Goal: Check status: Check status

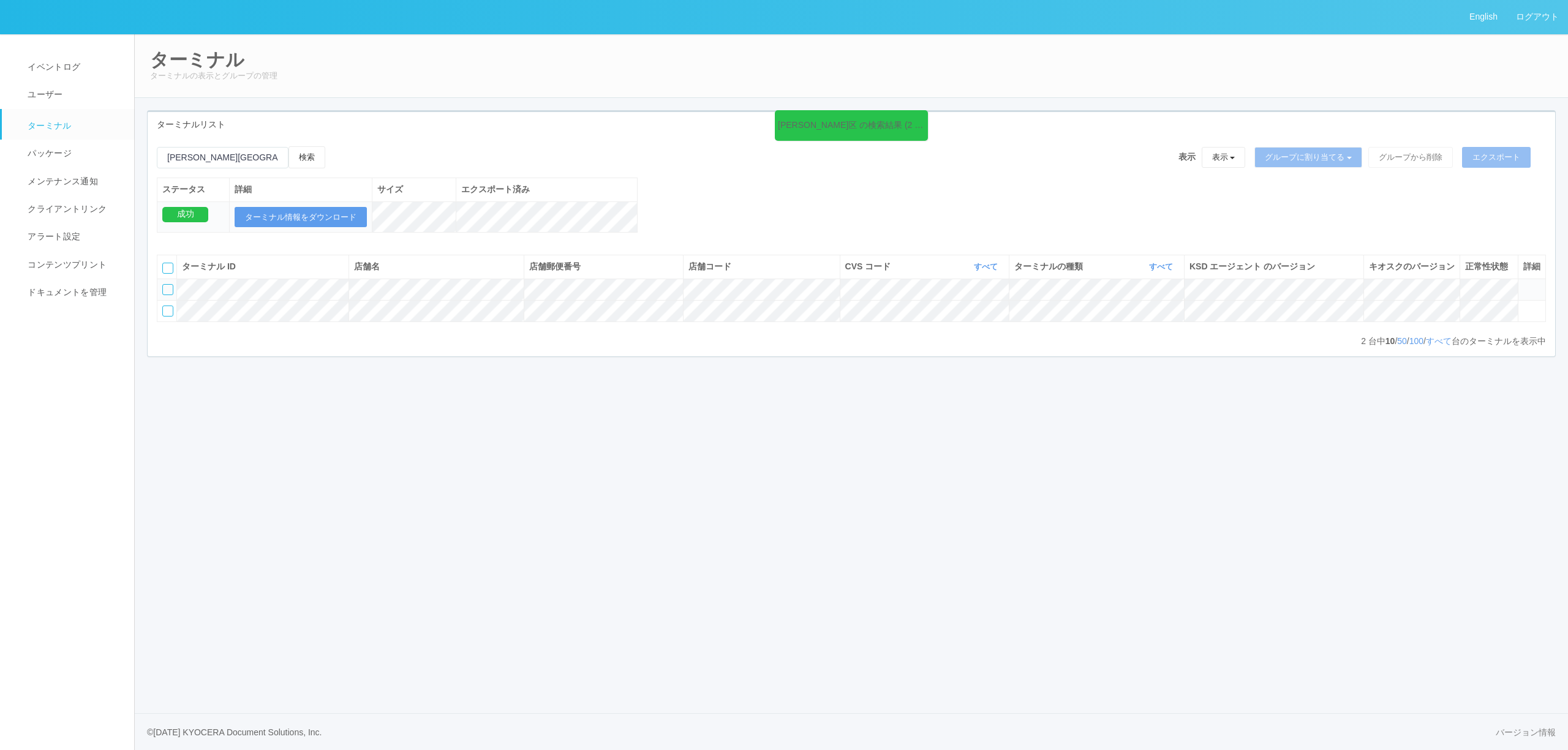
click at [1523, 284] on icon at bounding box center [1523, 284] width 0 height 0
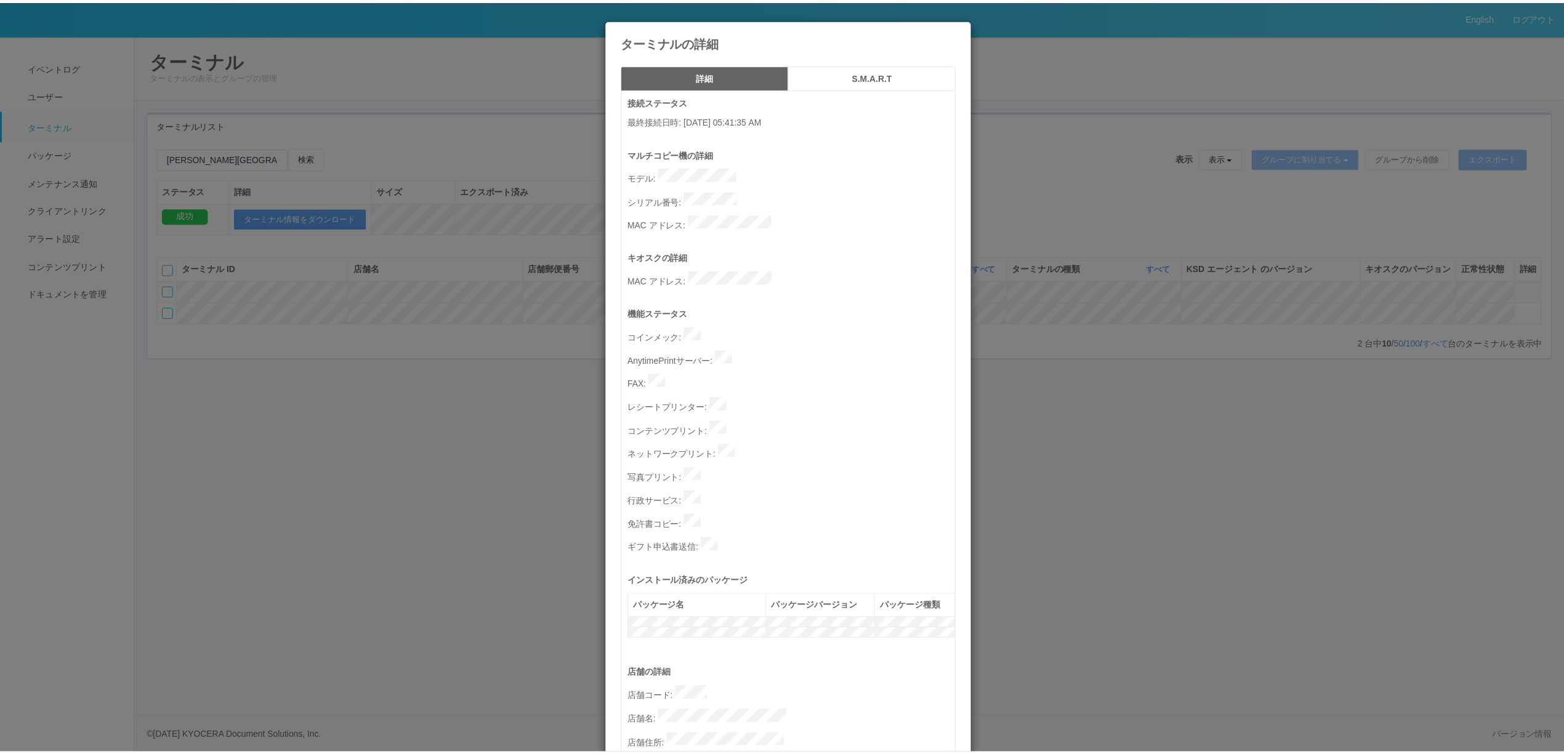
scroll to position [328, 0]
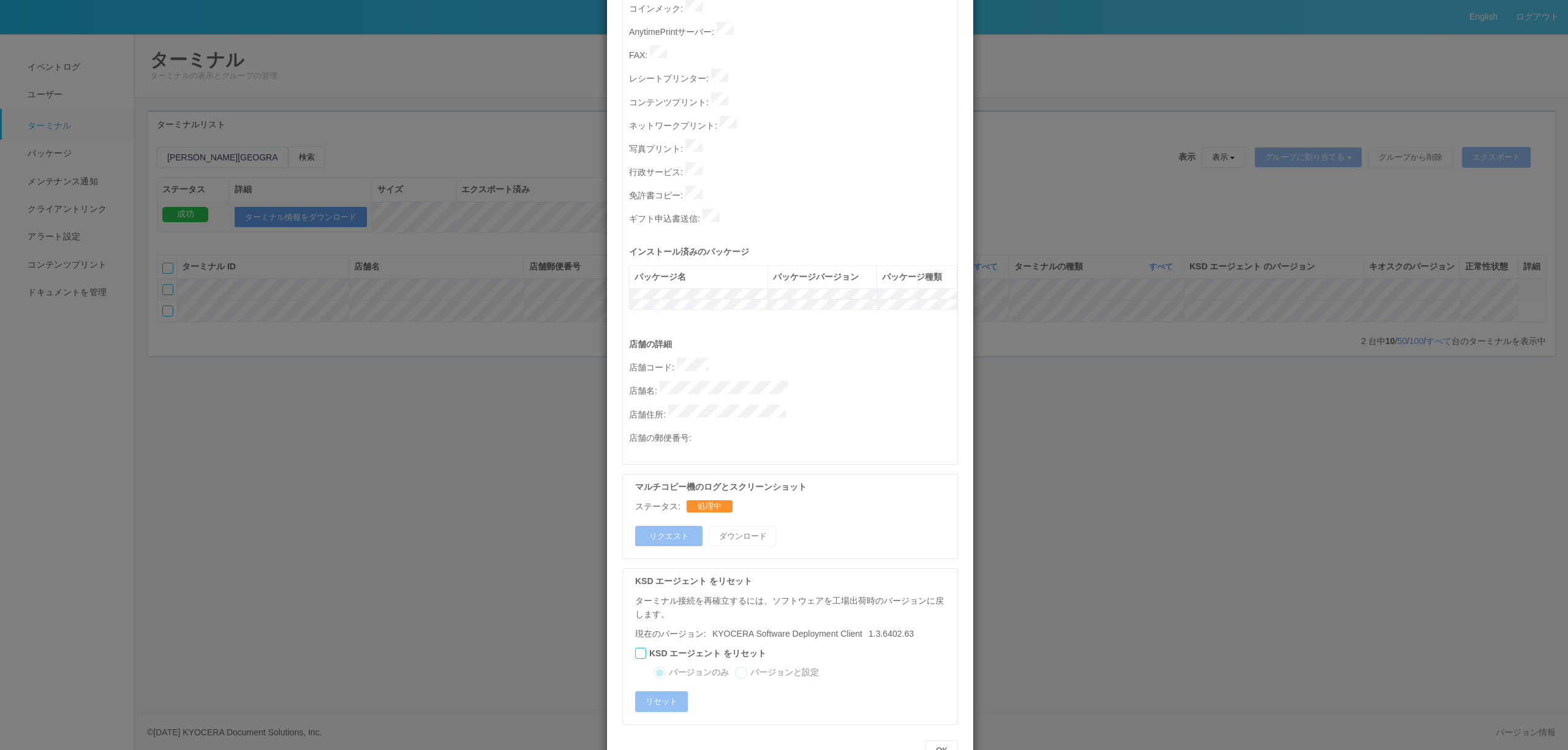
click at [264, 354] on div "ターミナルの詳細 詳細 S.M.A.R.T 接続ステータス 最終接続日時 : [DATE] 05:41:35 AM マルチコピー機の詳細 モデル : シリアル…" at bounding box center [784, 375] width 1568 height 750
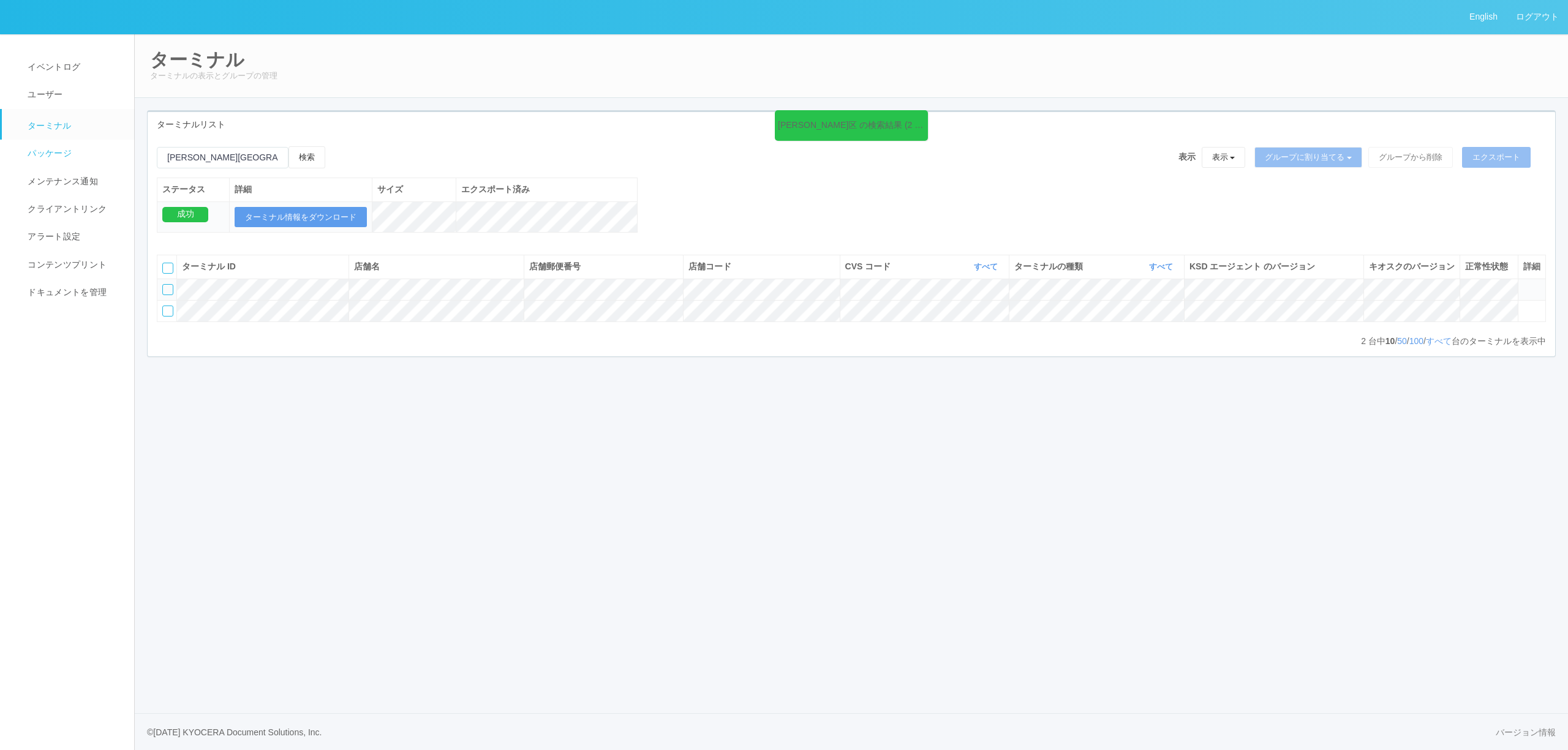
click at [57, 155] on span "パッケージ" at bounding box center [48, 153] width 47 height 10
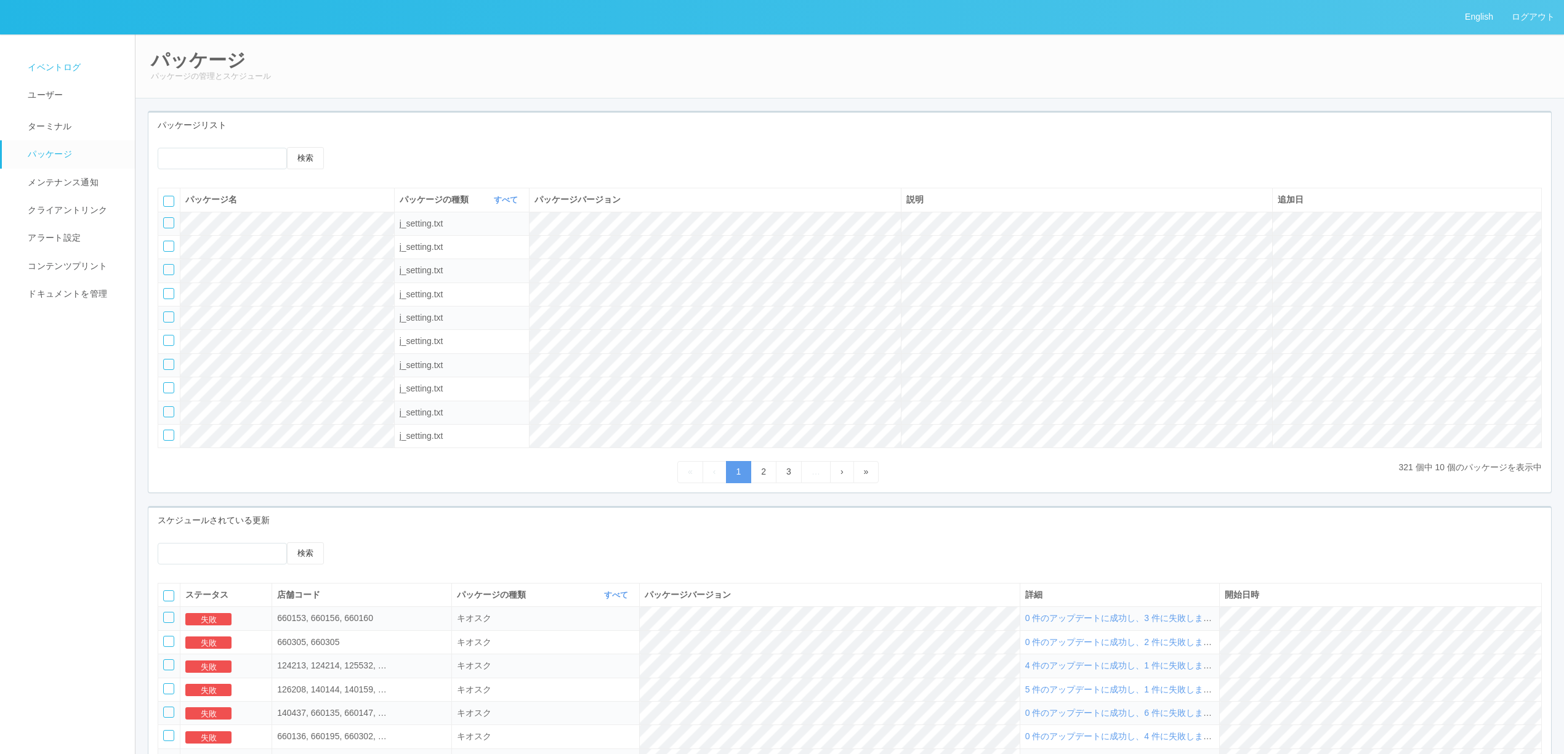
click at [32, 65] on span "イベントログ" at bounding box center [53, 67] width 56 height 10
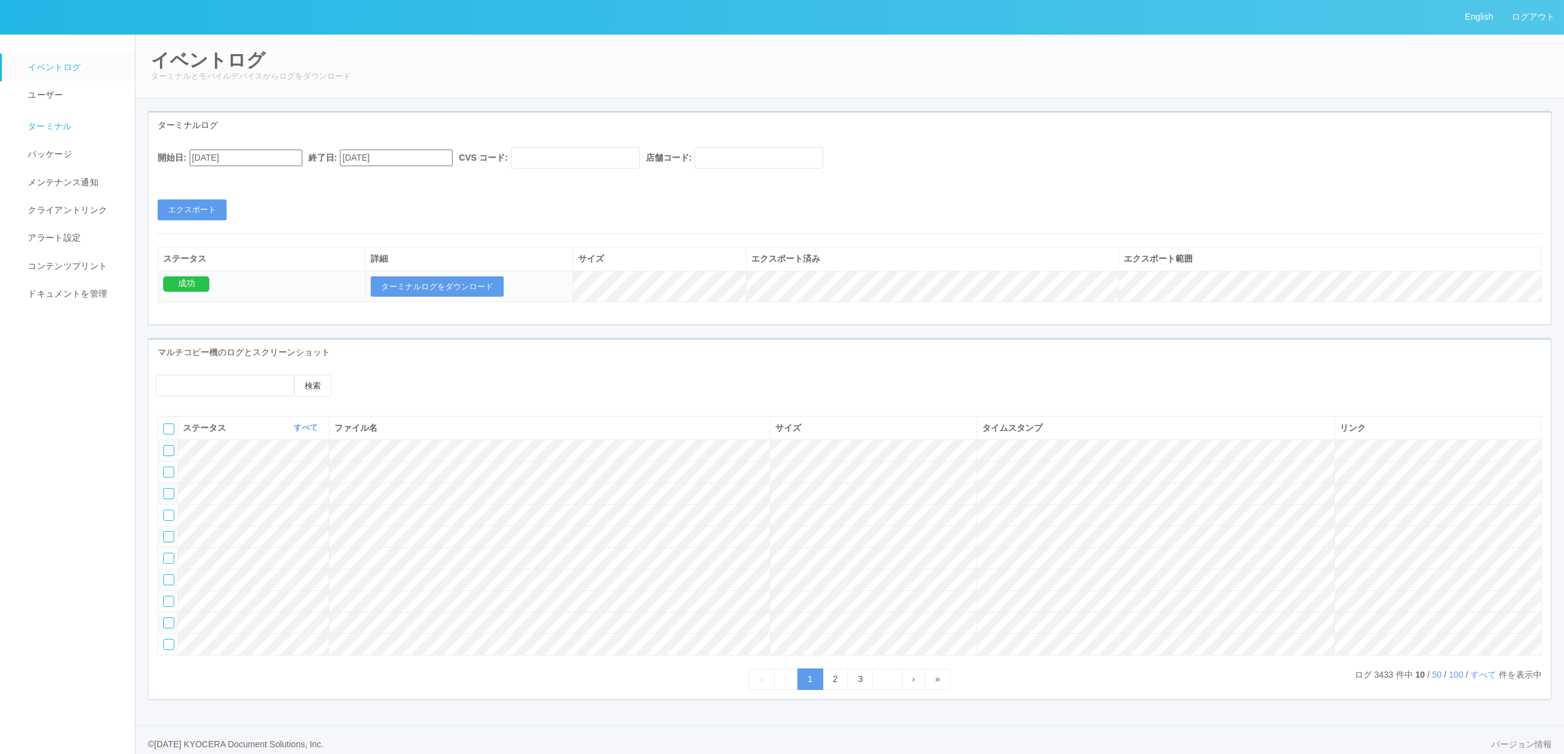
click at [67, 129] on span "ターミナル" at bounding box center [48, 126] width 47 height 10
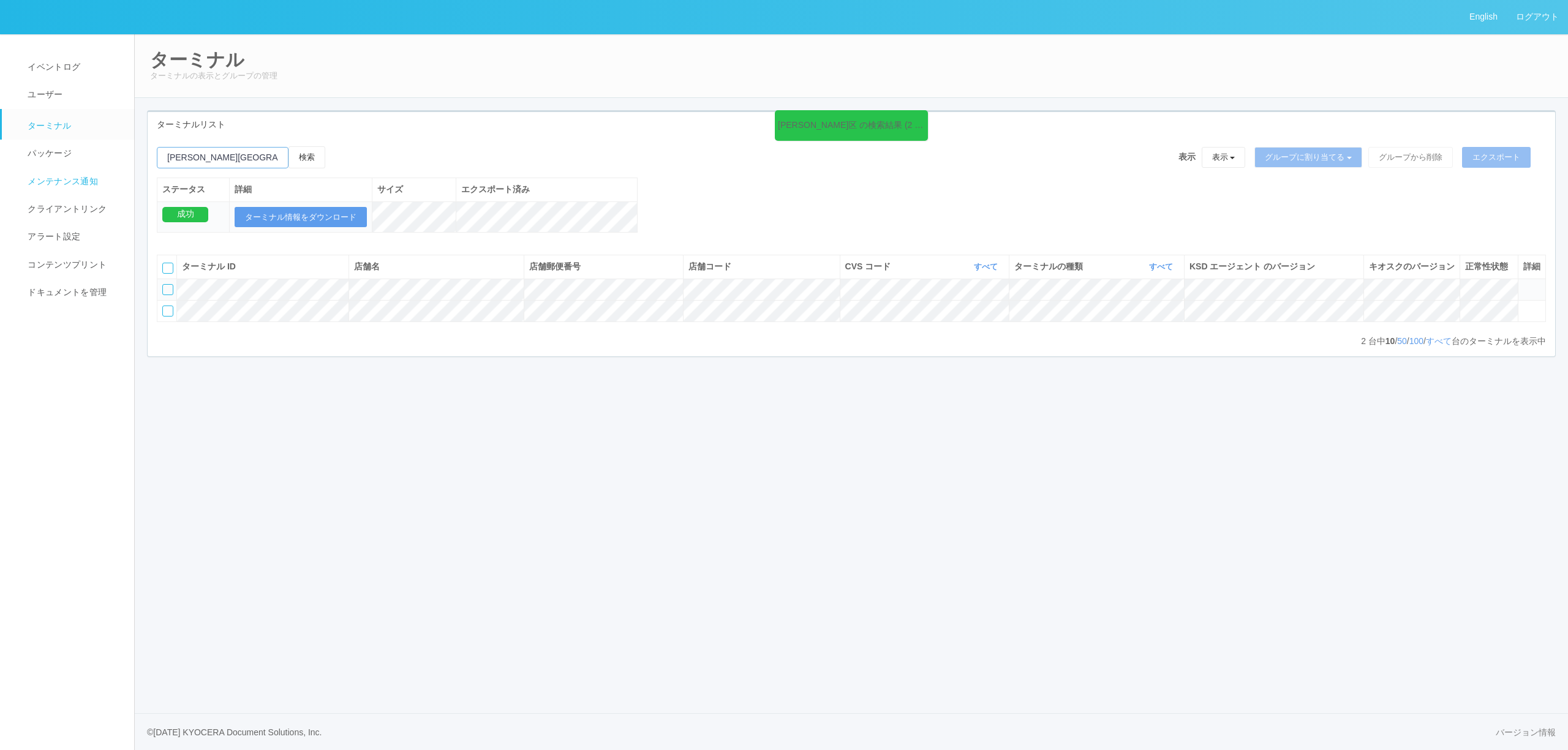
drag, startPoint x: 258, startPoint y: 157, endPoint x: 105, endPoint y: 172, distance: 153.7
click at [81, 170] on div "English ログアウト イベントログ ユーザー ターミナル パッケージ メンテナンス通知 クライアントリンク アラート設定 コンテンツプリント ドキュメン…" at bounding box center [784, 375] width 1568 height 750
paste input "230010"
type input "230010"
click at [319, 162] on button "検索" at bounding box center [306, 157] width 37 height 22
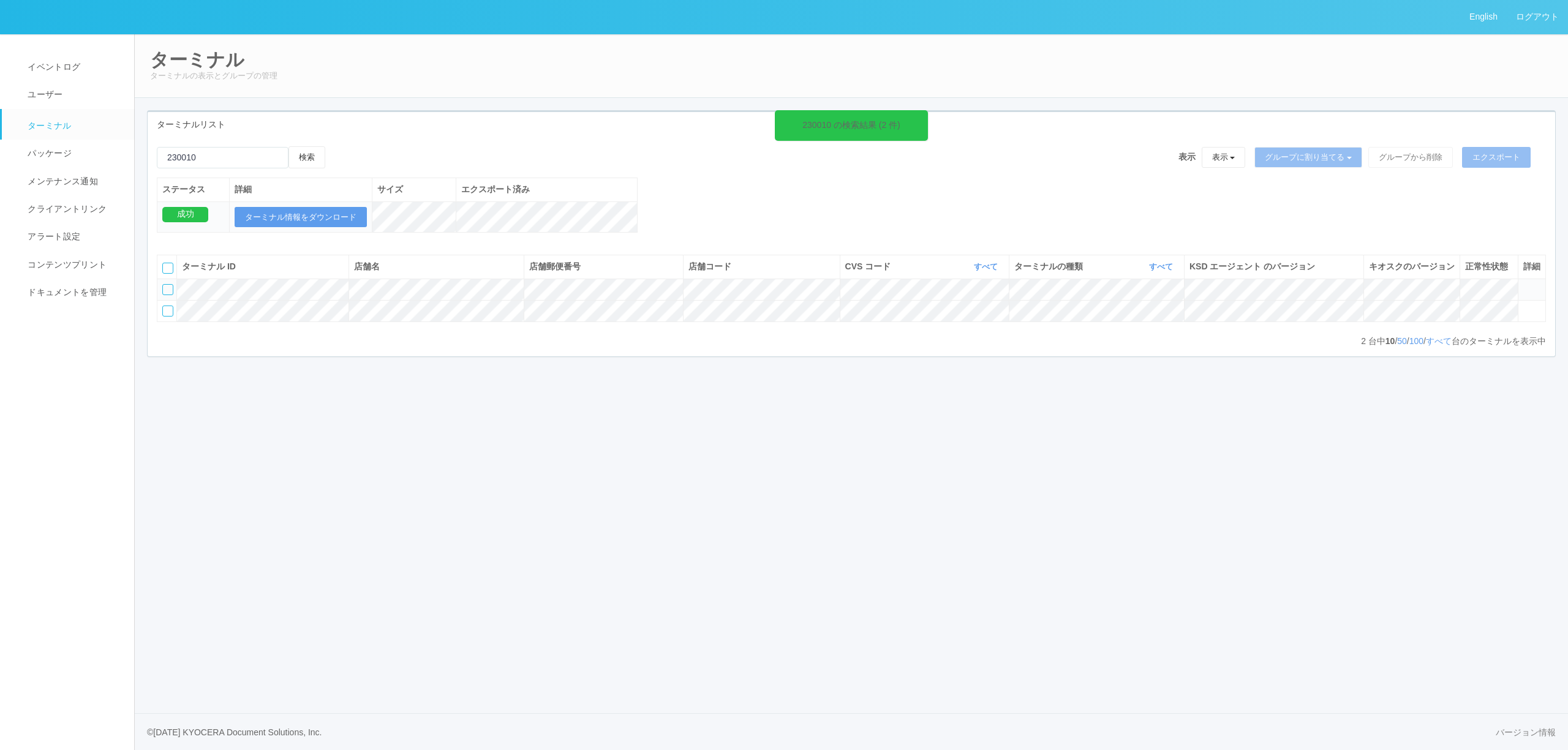
click at [1523, 284] on icon at bounding box center [1523, 284] width 0 height 0
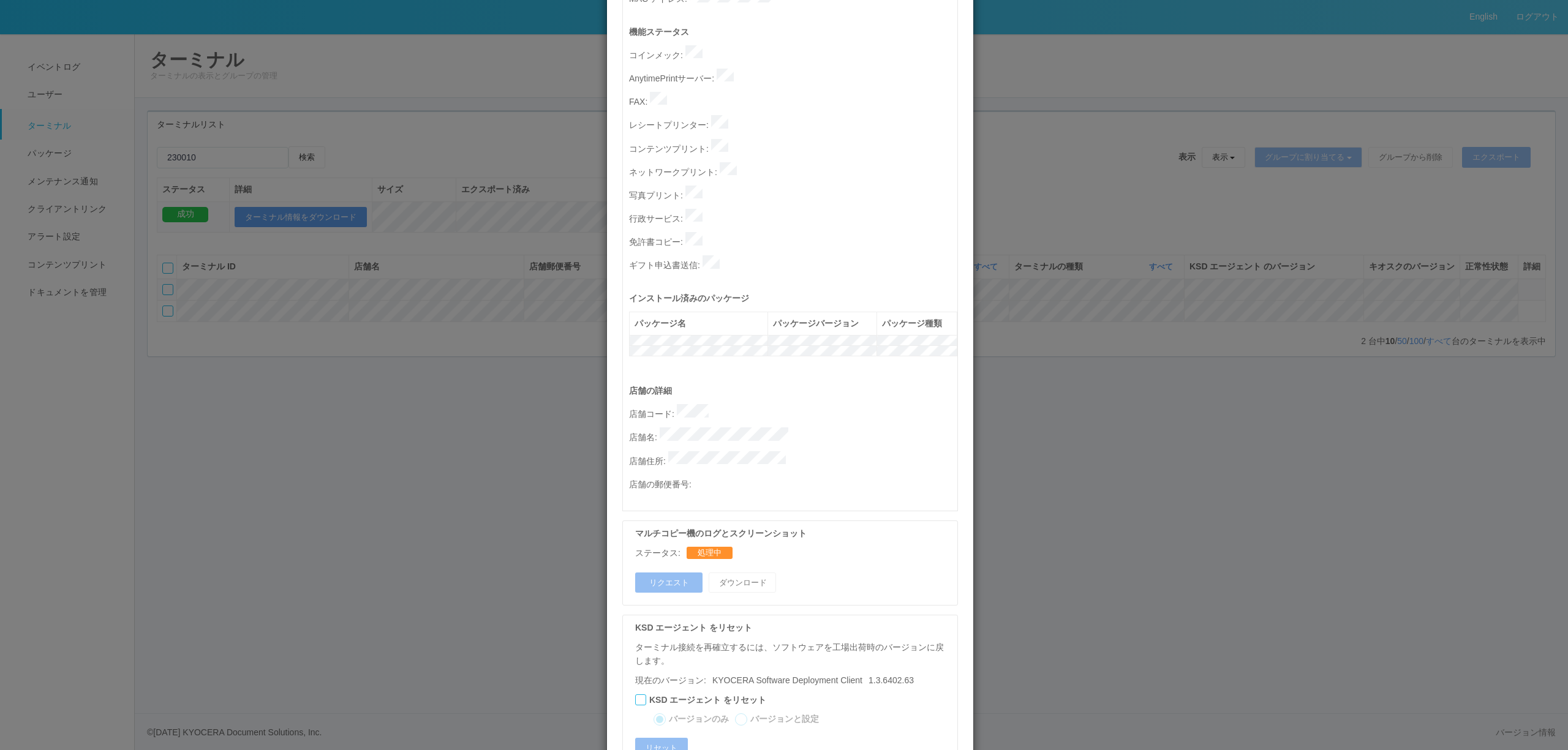
scroll to position [326, 0]
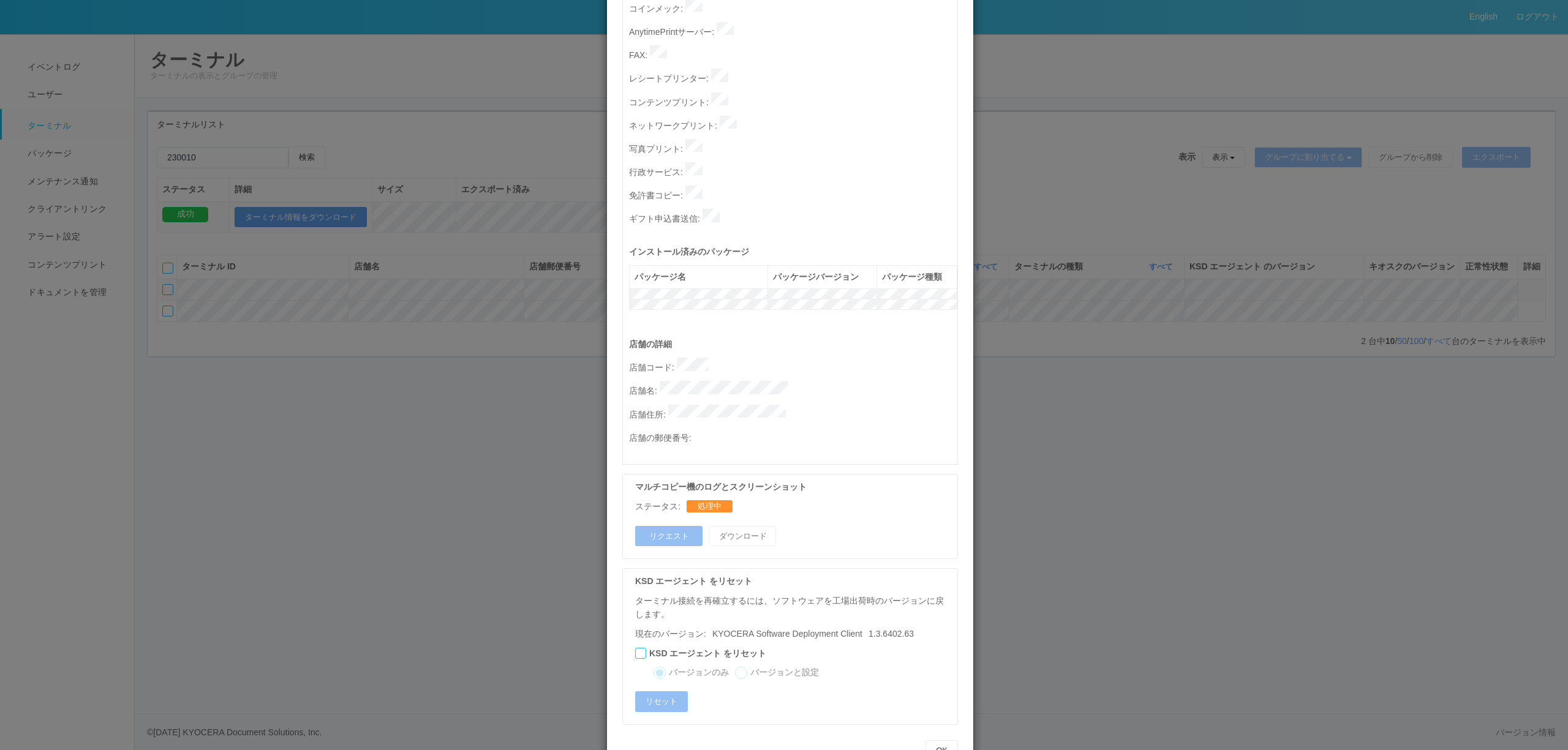
click at [637, 508] on div "マルチコピー機のログとスクリーンショット ステータス: 処理中 リクエスト ダウンロード" at bounding box center [790, 517] width 336 height 86
drag, startPoint x: 1380, startPoint y: 323, endPoint x: 1549, endPoint y: 302, distance: 170.3
click at [1393, 323] on div "ターミナルの詳細 詳細 S.M.A.R.T 接続ステータス 最終接続日時 : [DATE] 11:05:15 AM マルチコピー機の詳細 モデル : シリアル…" at bounding box center [784, 375] width 1568 height 750
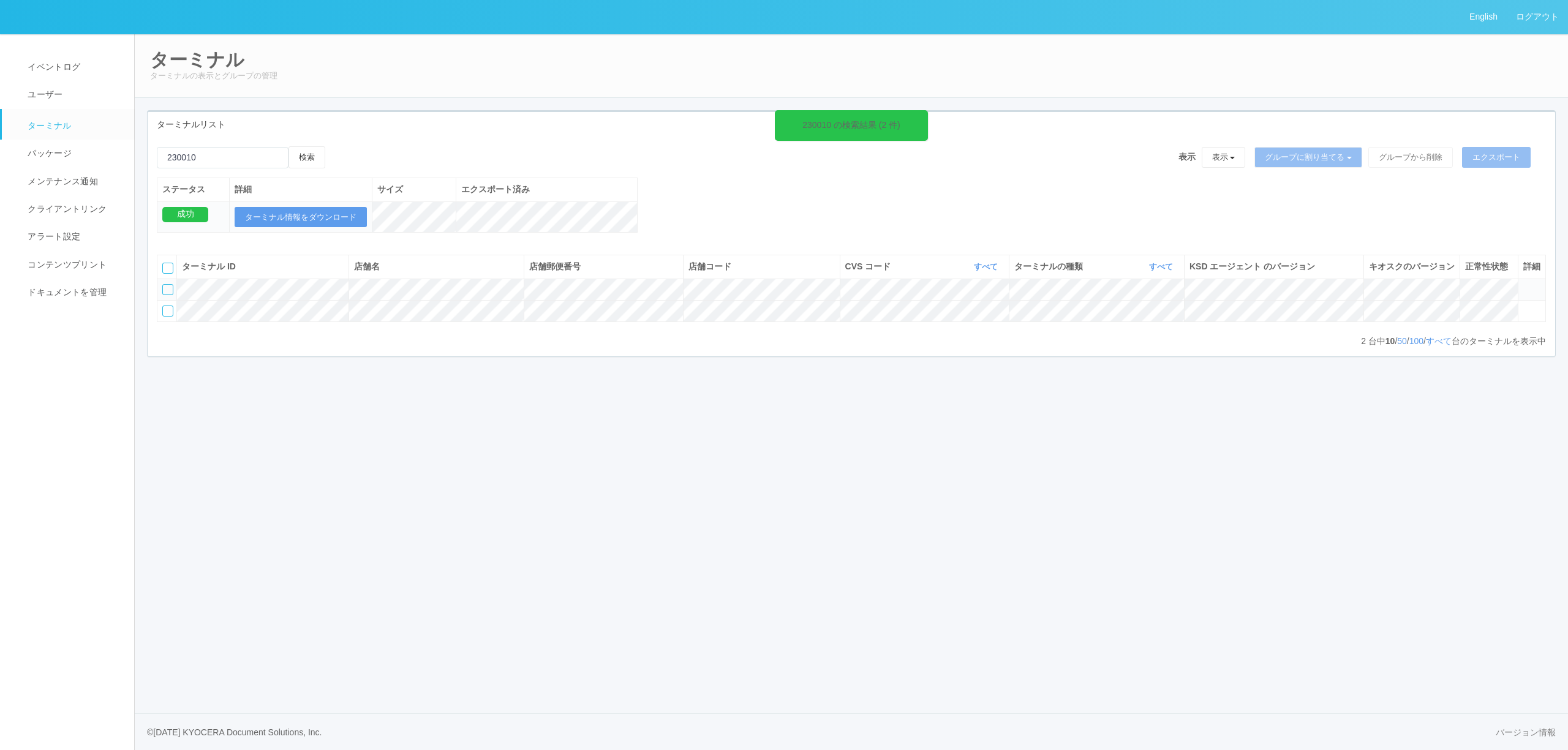
click at [1523, 284] on icon at bounding box center [1523, 284] width 0 height 0
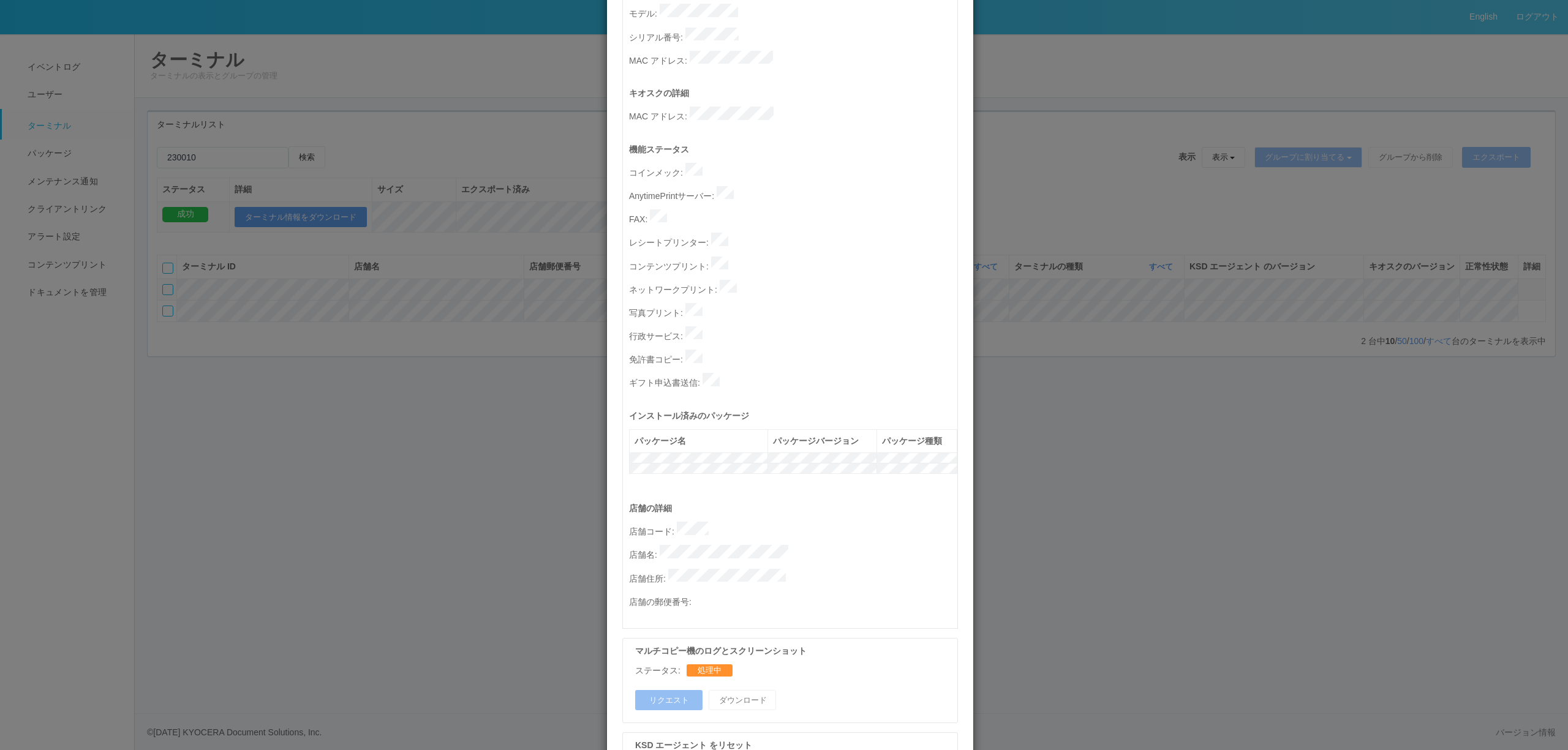
scroll to position [0, 0]
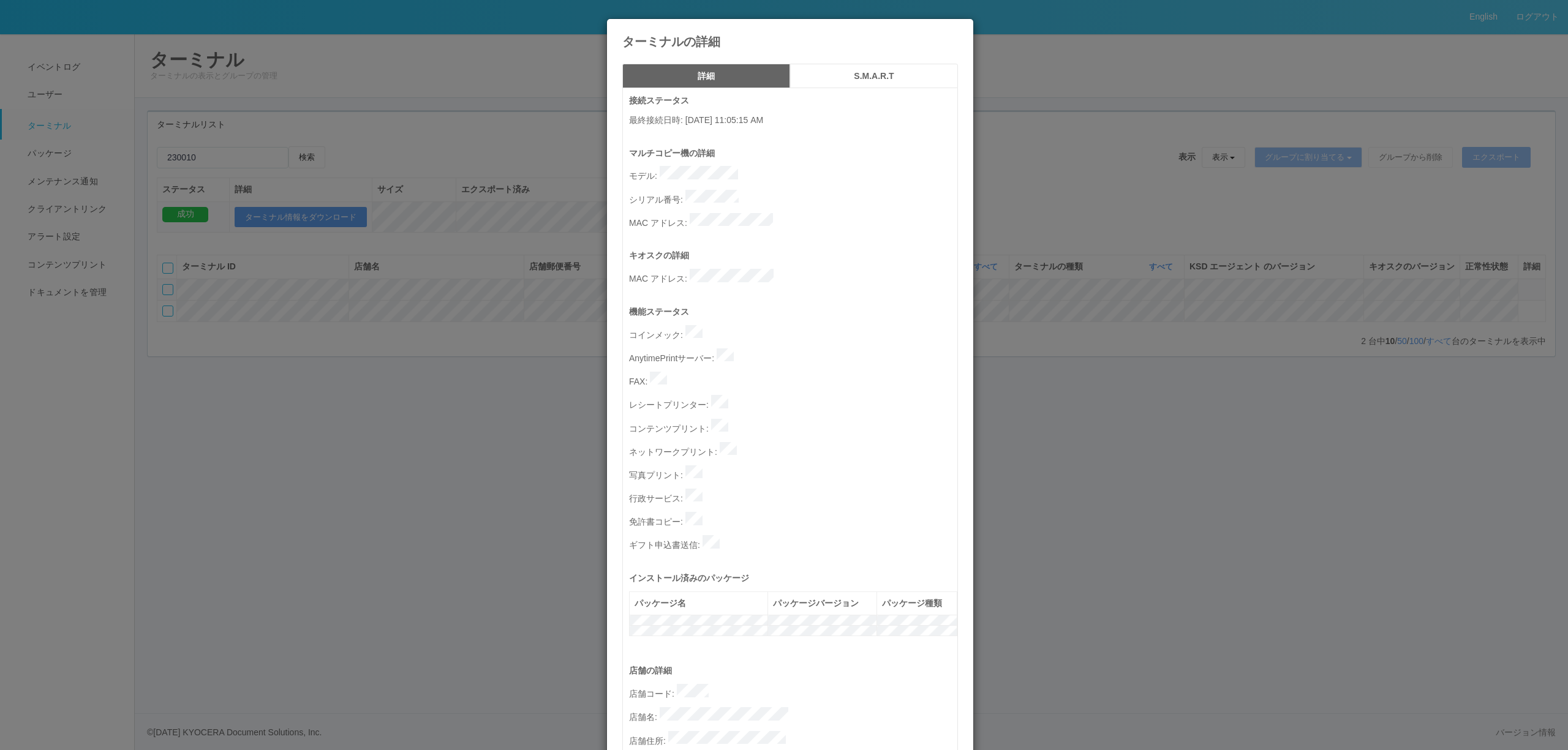
click at [863, 72] on h5 "S.M.A.R.T" at bounding box center [874, 76] width 159 height 9
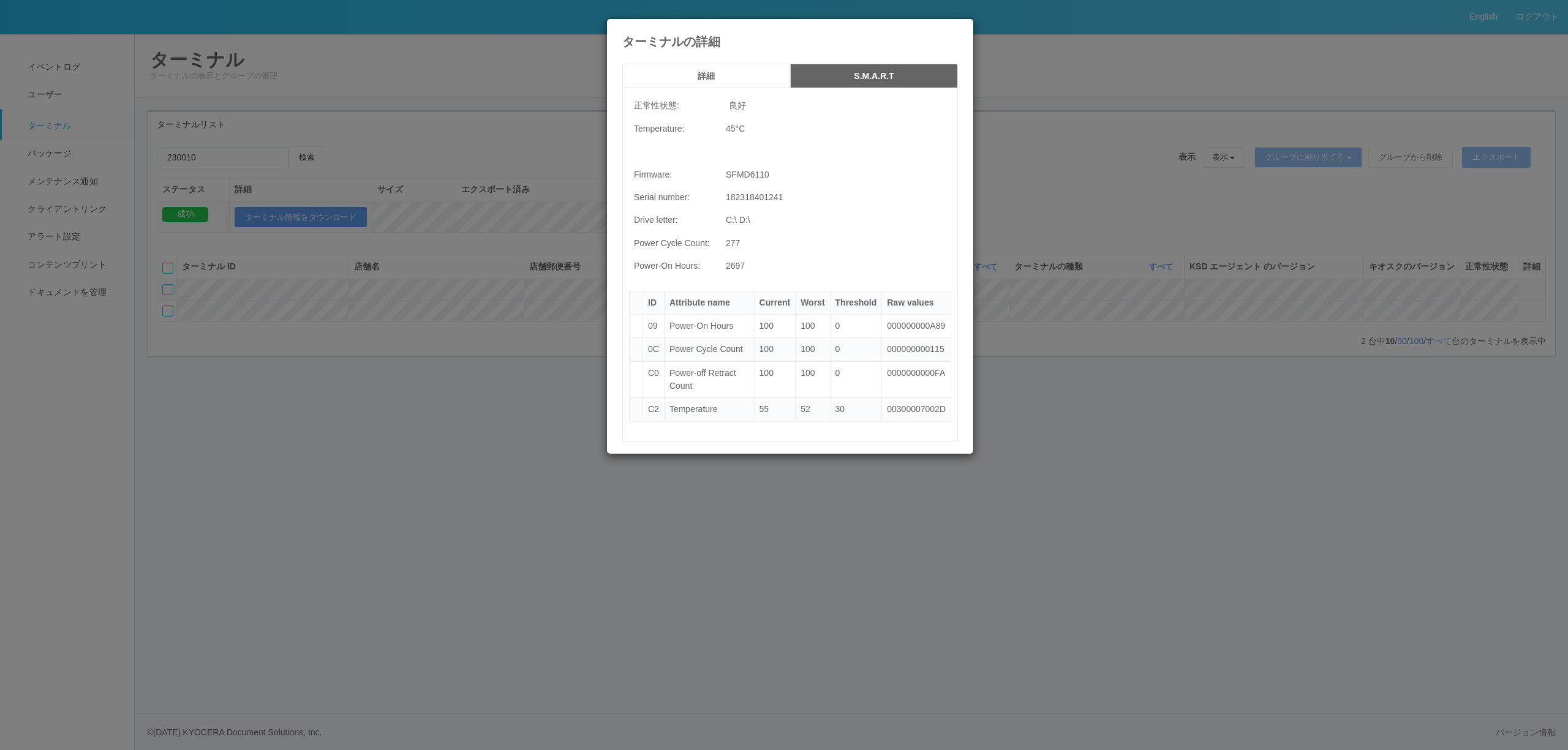
click at [718, 70] on button "詳細" at bounding box center [706, 76] width 168 height 25
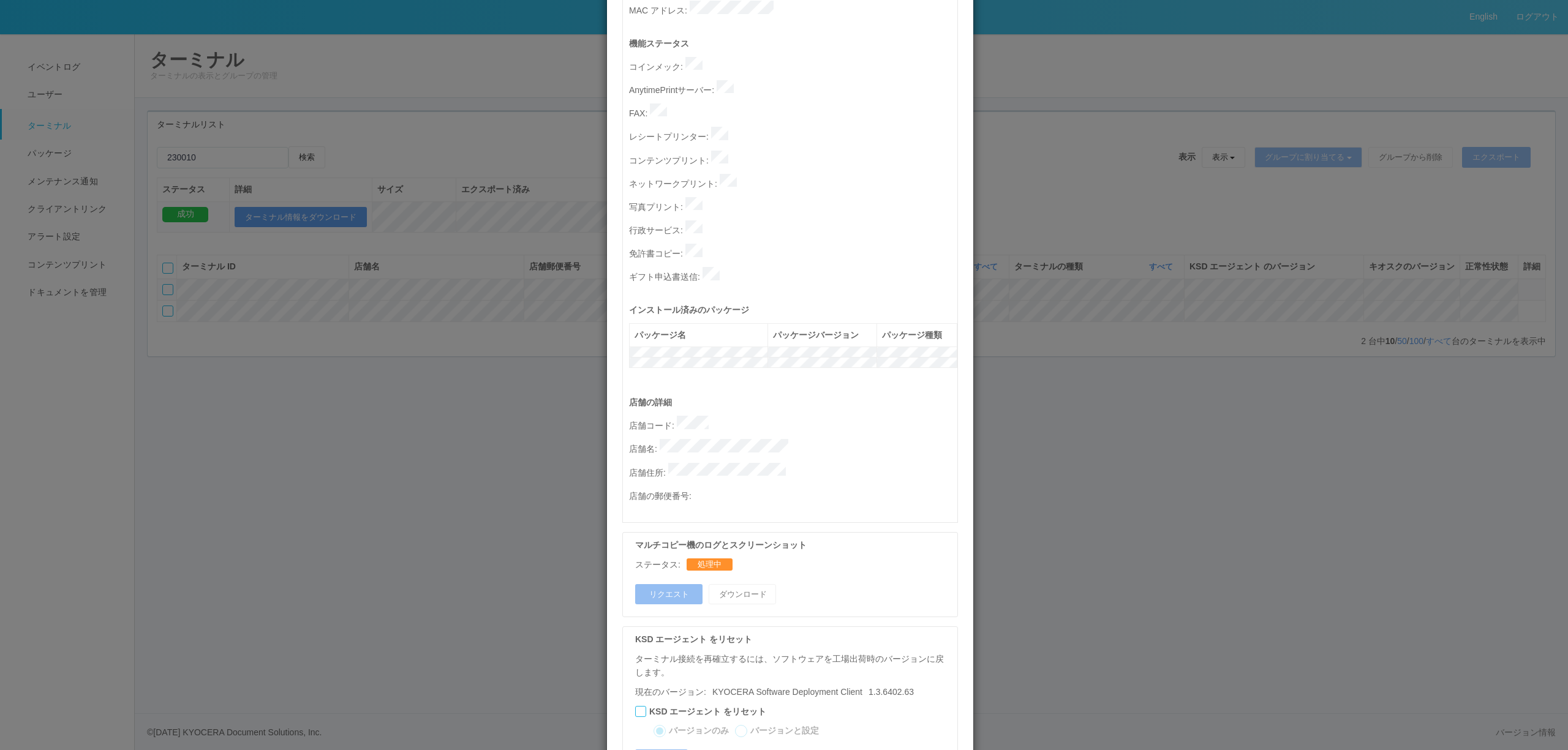
scroll to position [326, 0]
